Goal: Navigation & Orientation: Find specific page/section

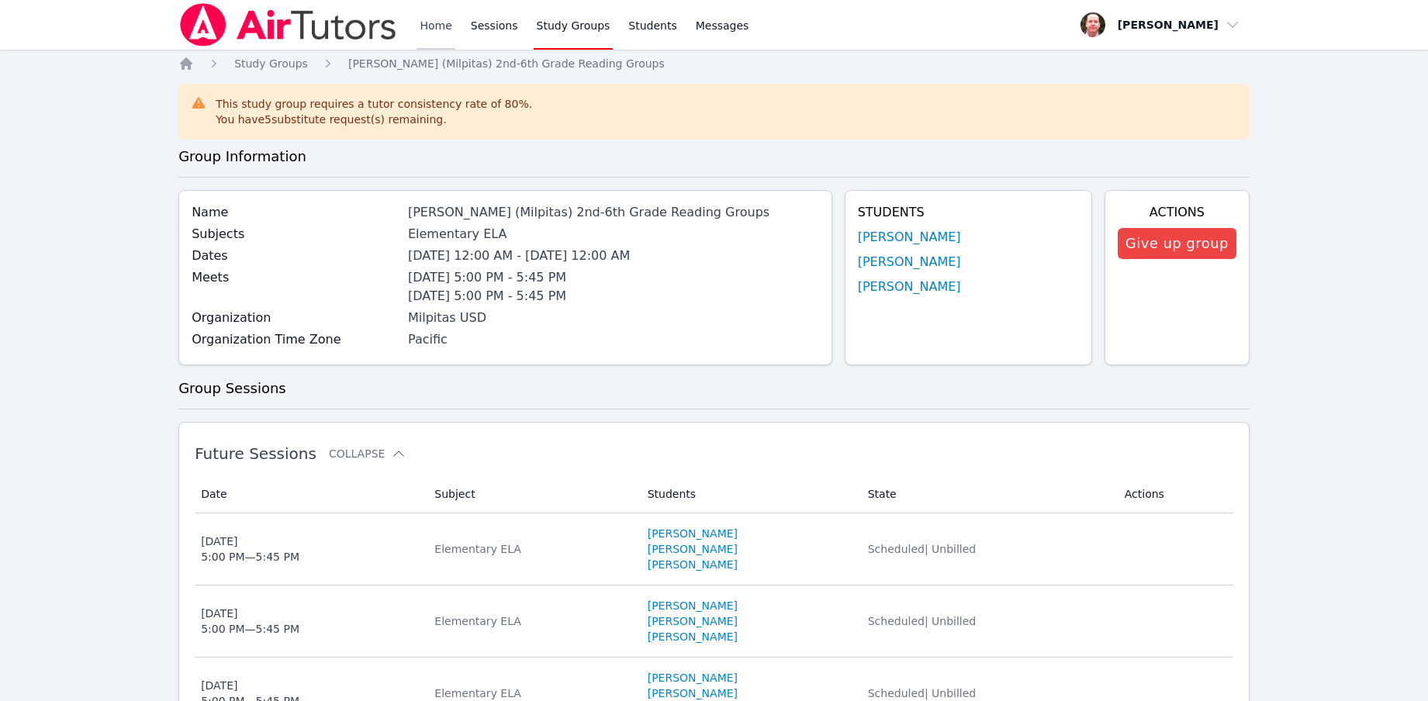
click at [440, 26] on link "Home" at bounding box center [435, 25] width 38 height 50
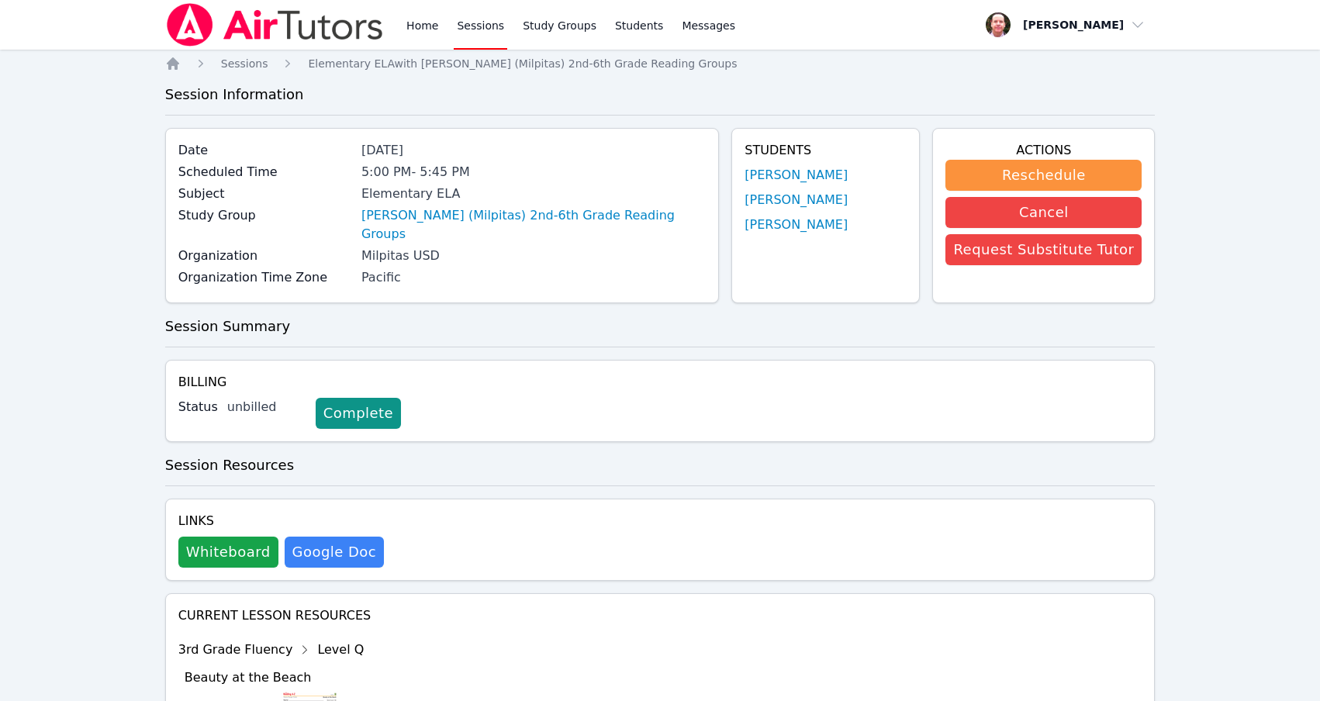
scroll to position [2137, 0]
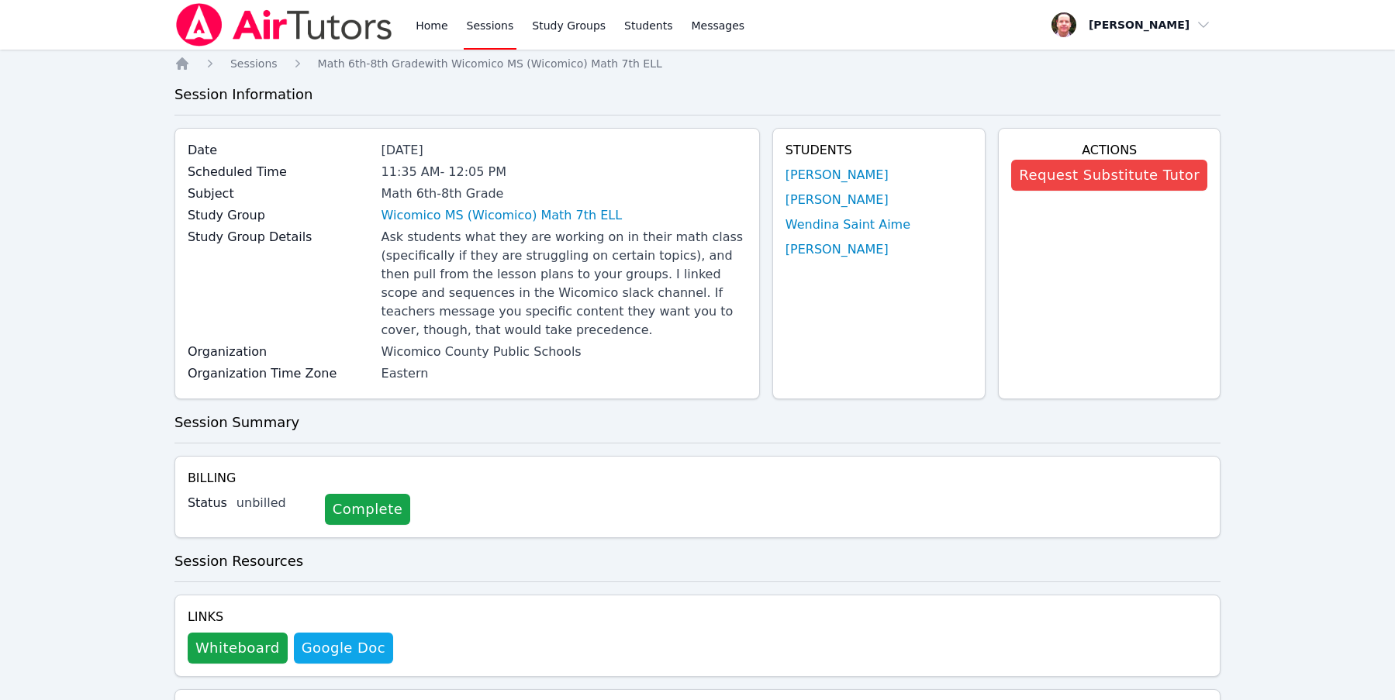
scroll to position [804, 0]
